Goal: Task Accomplishment & Management: Manage account settings

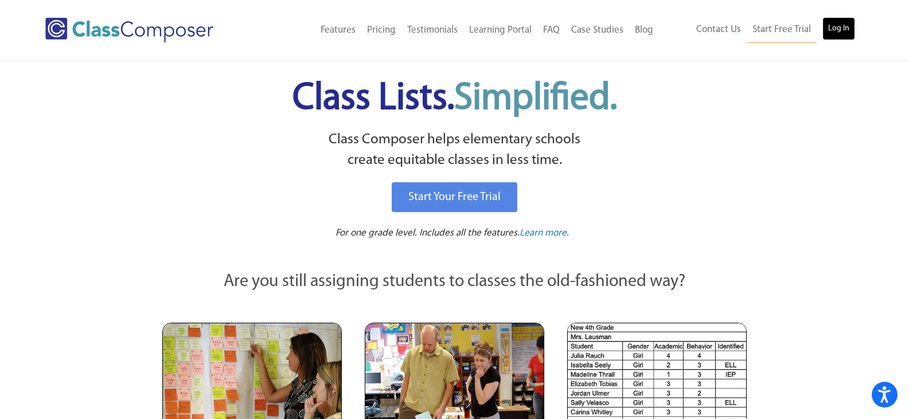
click at [842, 28] on link "Log In" at bounding box center [838, 28] width 33 height 23
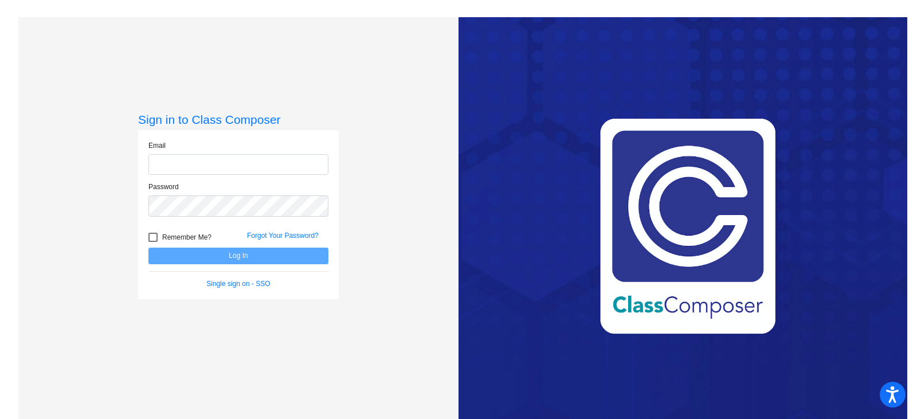
type input "kurnczk@gaylord.k12.mi.us"
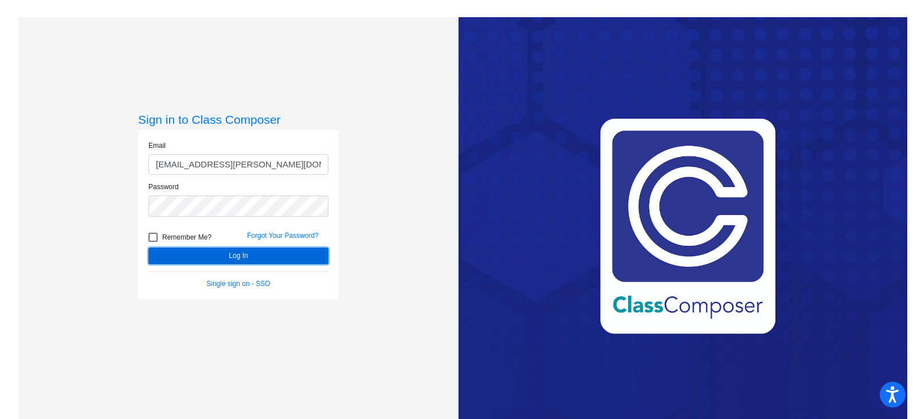
click at [219, 258] on button "Log In" at bounding box center [238, 256] width 180 height 17
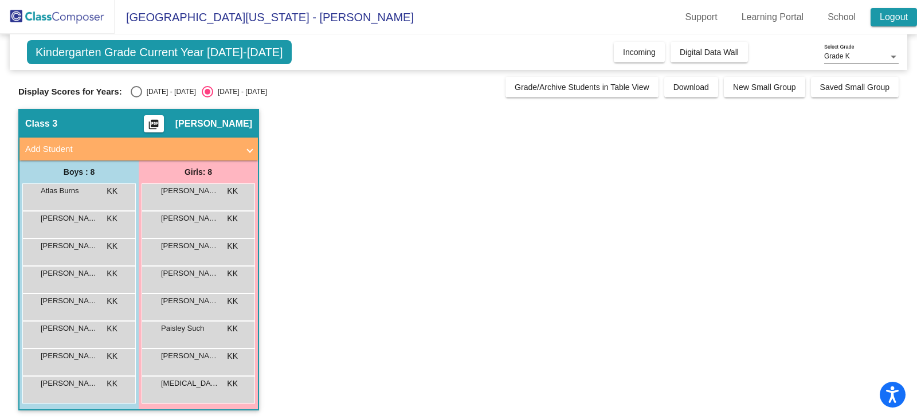
click at [901, 19] on link "Logout" at bounding box center [894, 17] width 46 height 18
